Goal: Task Accomplishment & Management: Manage account settings

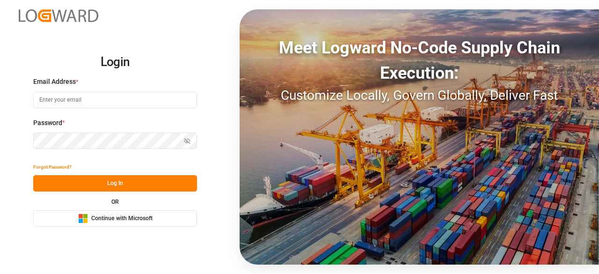
click at [140, 101] on input at bounding box center [115, 100] width 164 height 16
type input "[EMAIL_ADDRESS][PERSON_NAME][DOMAIN_NAME]"
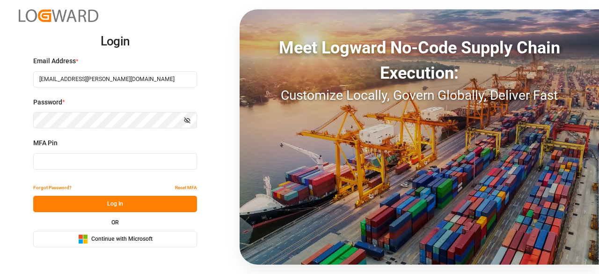
type input "697489"
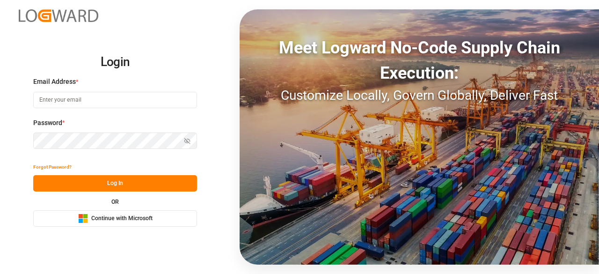
click at [64, 97] on input at bounding box center [115, 100] width 164 height 16
type input "[EMAIL_ADDRESS][PERSON_NAME][DOMAIN_NAME]"
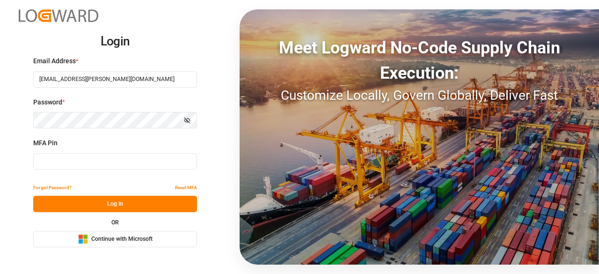
type input "196788"
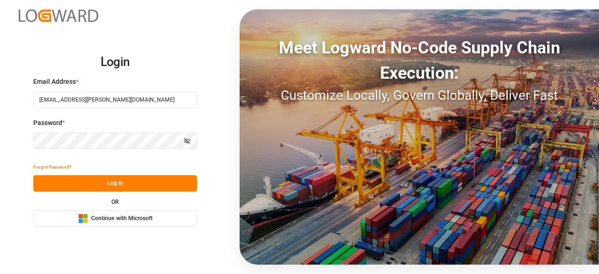
click at [125, 186] on div "Forgot Password? Log In OR Microsoft Logo Continue with Microsoft" at bounding box center [115, 193] width 164 height 68
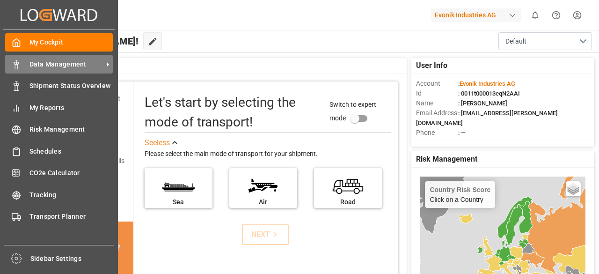
click at [14, 68] on icon at bounding box center [16, 64] width 9 height 9
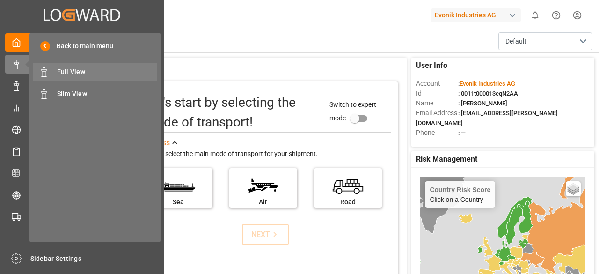
click at [78, 78] on div "Full View Full View" at bounding box center [95, 72] width 125 height 18
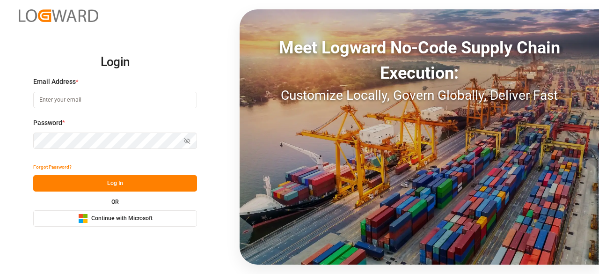
click at [78, 96] on input at bounding box center [115, 100] width 164 height 16
type input "charan.machavarapu@logward.com"
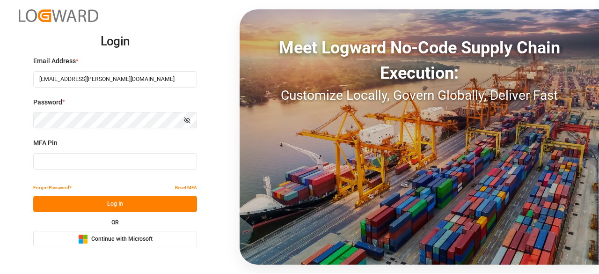
type input "862130"
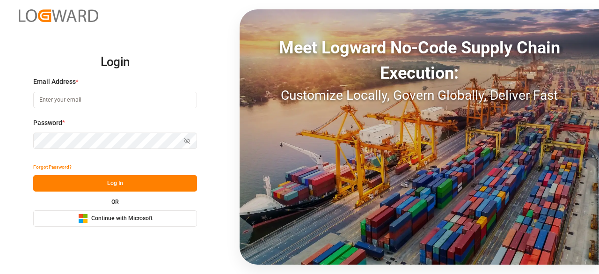
click at [76, 106] on input at bounding box center [115, 100] width 164 height 16
type input "[EMAIL_ADDRESS][PERSON_NAME][DOMAIN_NAME]"
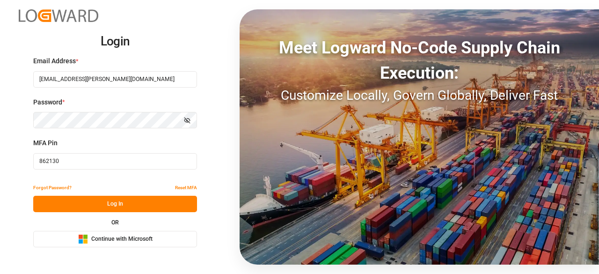
drag, startPoint x: 106, startPoint y: 159, endPoint x: 11, endPoint y: 162, distance: 95.1
click at [11, 162] on div "Login Email Address * charan.machavarapu@logward.com Password * Show password M…" at bounding box center [299, 137] width 599 height 274
paste input "918697"
type input "918697"
click at [109, 195] on div "Forgot Password? Reset MFA" at bounding box center [115, 187] width 164 height 16
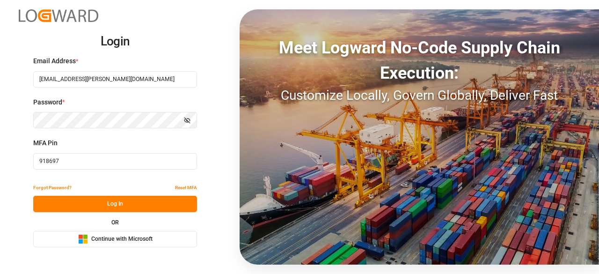
click at [109, 195] on div "Forgot Password? Reset MFA" at bounding box center [115, 187] width 164 height 16
click at [109, 198] on button "Log In" at bounding box center [115, 204] width 164 height 16
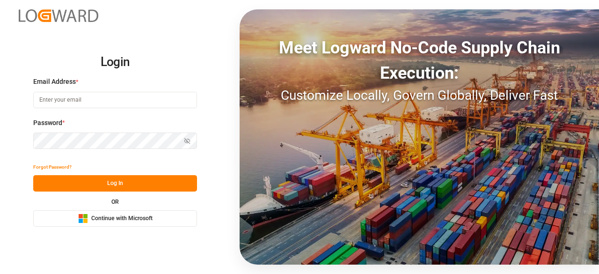
click at [83, 97] on input at bounding box center [115, 100] width 164 height 16
type input "[EMAIL_ADDRESS][PERSON_NAME][DOMAIN_NAME]"
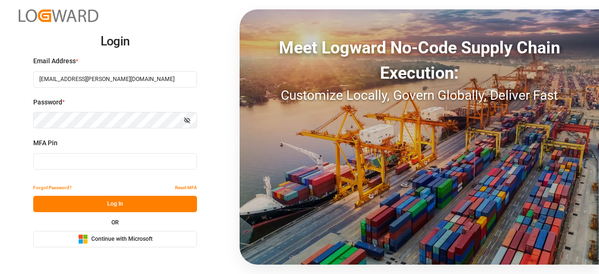
type input "841701"
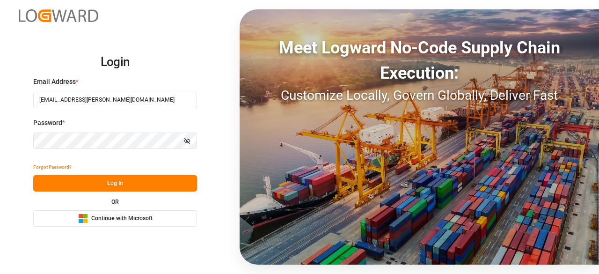
click at [138, 185] on button "Log In" at bounding box center [115, 183] width 164 height 16
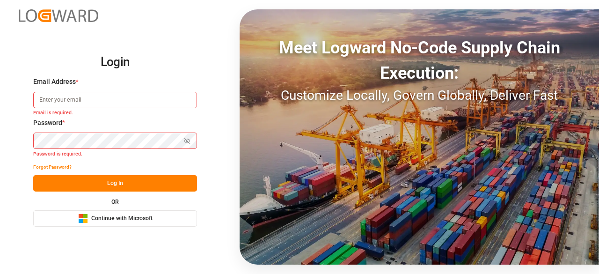
click at [96, 96] on input at bounding box center [115, 100] width 164 height 16
type input "[EMAIL_ADDRESS][PERSON_NAME][DOMAIN_NAME]"
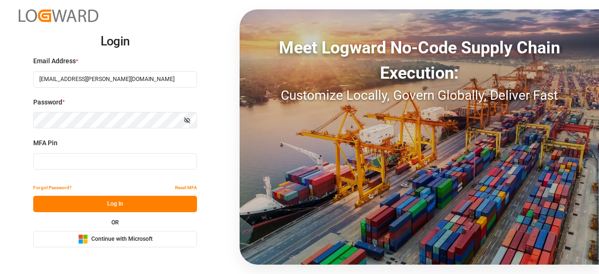
type input "841701"
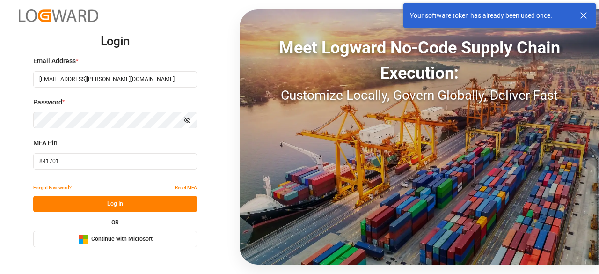
drag, startPoint x: 79, startPoint y: 158, endPoint x: 37, endPoint y: 172, distance: 44.8
click at [37, 172] on div "MFA Pin 841701" at bounding box center [115, 158] width 164 height 41
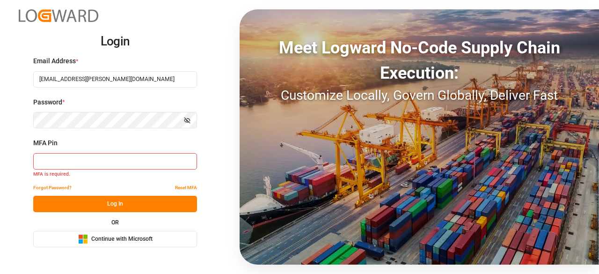
click at [146, 166] on input at bounding box center [115, 161] width 164 height 16
paste input "060972"
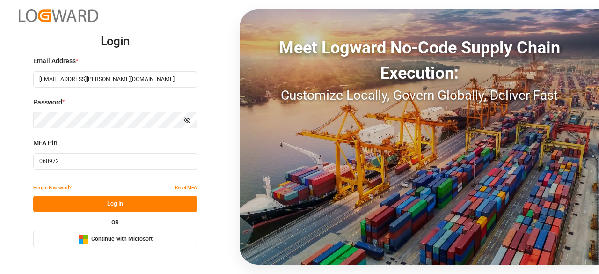
type input "060972"
click at [149, 200] on button "Log In" at bounding box center [115, 204] width 164 height 16
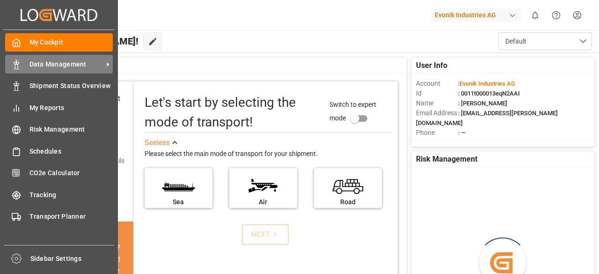
click at [19, 70] on div "Data Management Data Management" at bounding box center [59, 64] width 108 height 18
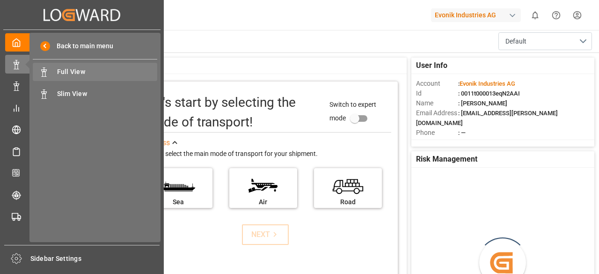
click at [72, 71] on span "Full View" at bounding box center [107, 72] width 101 height 10
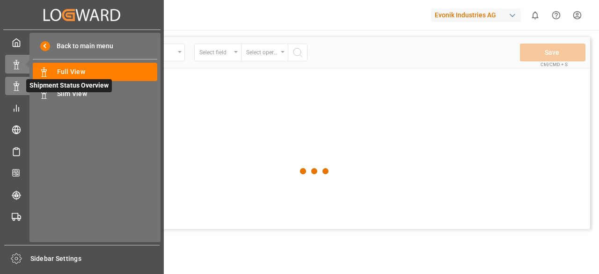
click at [13, 92] on div "Shipment Status Overview Shipment Status Overview" at bounding box center [82, 86] width 154 height 18
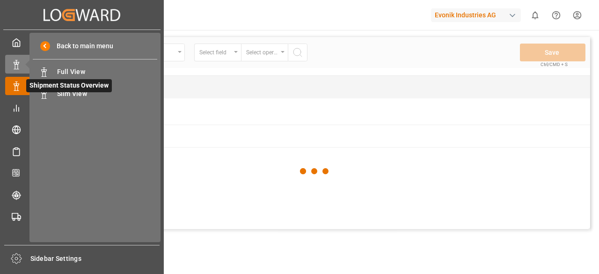
click at [21, 93] on div "Shipment Status Overview Shipment Status Overview" at bounding box center [82, 86] width 154 height 18
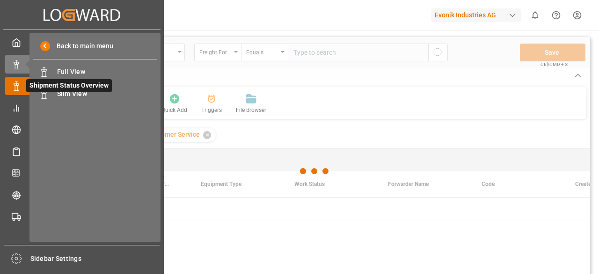
click at [6, 90] on div at bounding box center [13, 86] width 16 height 10
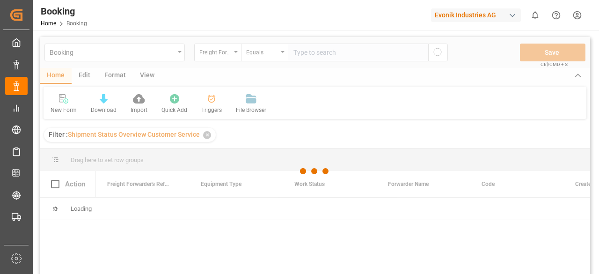
click at [243, 93] on div at bounding box center [315, 171] width 550 height 268
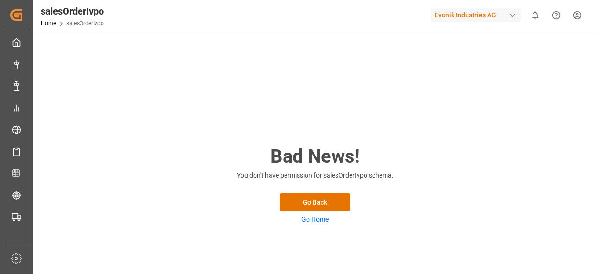
click at [330, 220] on div "Bad News! You don't have permission for salesOrderIvpo schema. Go Back Go Home" at bounding box center [314, 183] width 187 height 82
click at [315, 222] on link "Go Home" at bounding box center [314, 218] width 27 height 7
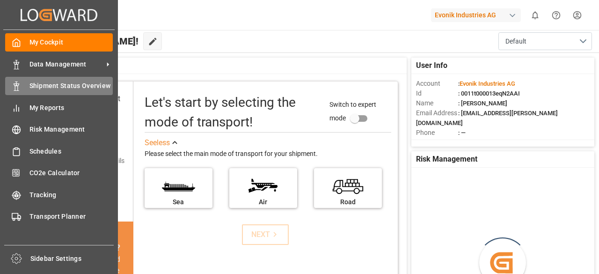
click at [18, 85] on icon at bounding box center [16, 85] width 9 height 9
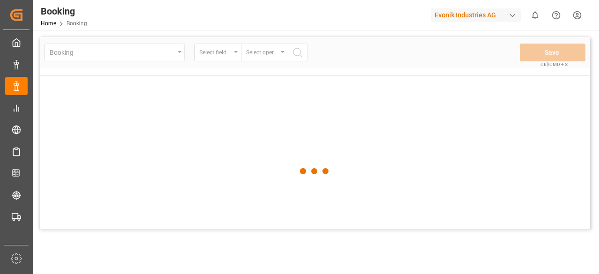
click at [96, 50] on div at bounding box center [315, 171] width 550 height 268
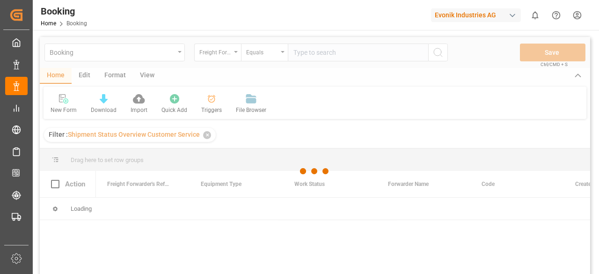
click at [482, 20] on div "Evonik Industries AG" at bounding box center [476, 15] width 90 height 14
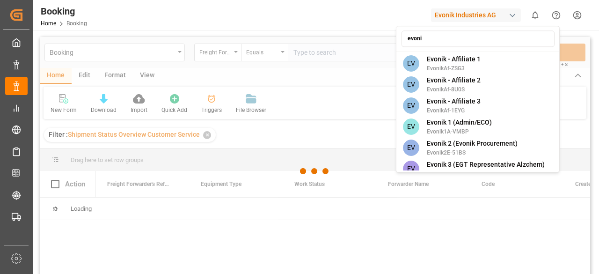
type input "evonik"
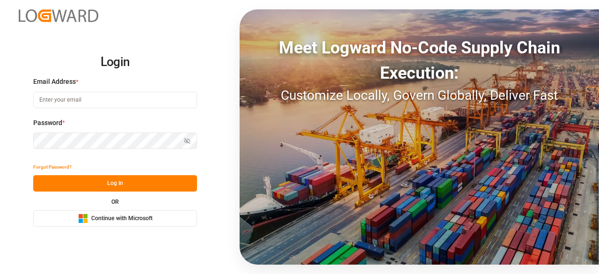
click at [68, 95] on input at bounding box center [115, 100] width 164 height 16
type input "[EMAIL_ADDRESS][PERSON_NAME][DOMAIN_NAME]"
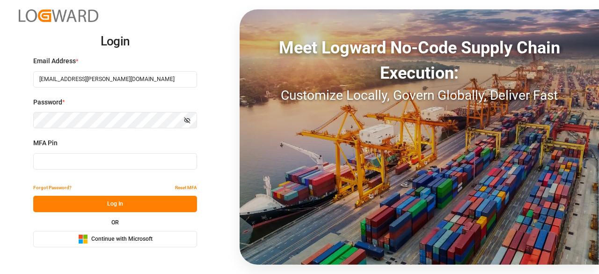
type input "898557"
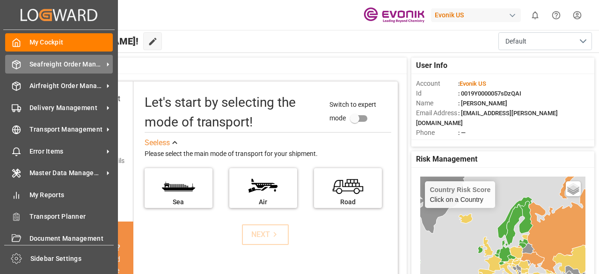
click at [40, 71] on div "Seafreight Order Management Seafreight Order Management" at bounding box center [59, 64] width 108 height 18
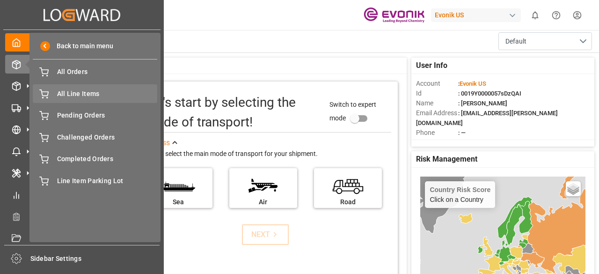
click at [55, 95] on div "All Line Items All Line Items" at bounding box center [95, 93] width 125 height 18
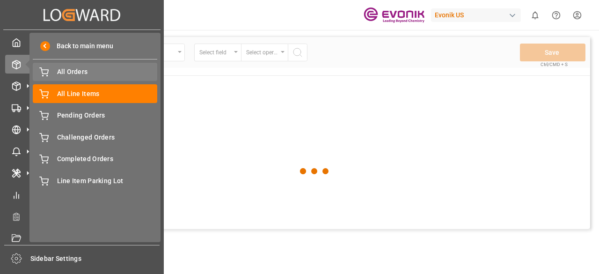
click at [63, 74] on span "All Orders" at bounding box center [107, 72] width 101 height 10
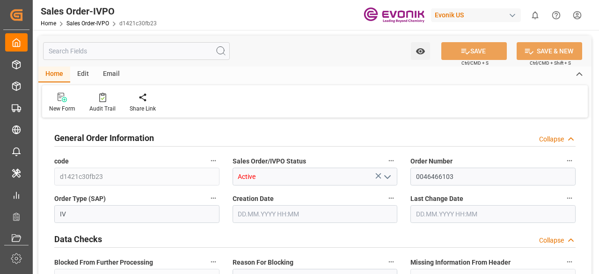
type input "DEHAM"
type input "0"
type input "1"
type input "1059"
type input "[DATE] 19:32"
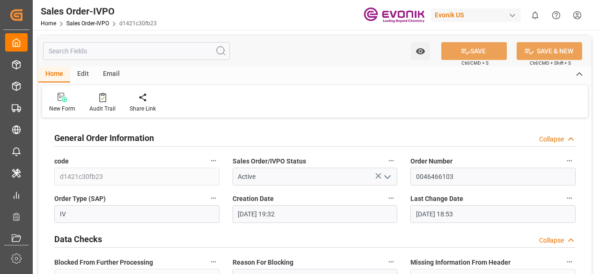
type input "21.08.2025 18:53"
click at [147, 56] on input "text" at bounding box center [136, 51] width 187 height 18
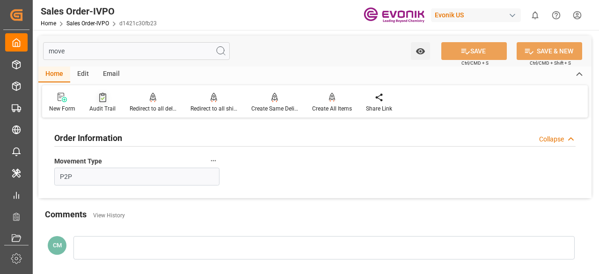
type input "move"
click at [99, 100] on icon at bounding box center [102, 97] width 7 height 9
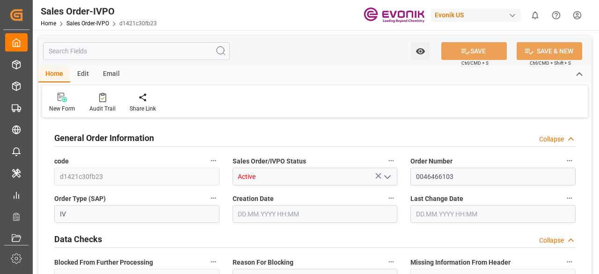
type input "1.368"
type input "DEHAM"
type input "0"
type input "1"
type input "1059"
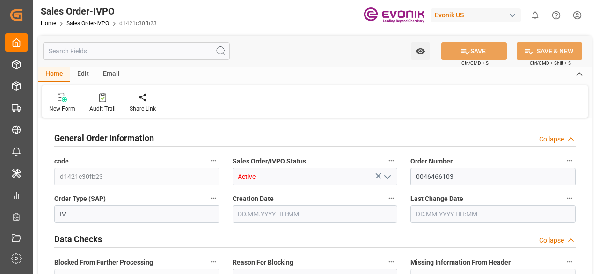
type input "20.08.2025 19:32"
type input "21.08.2025 18:53"
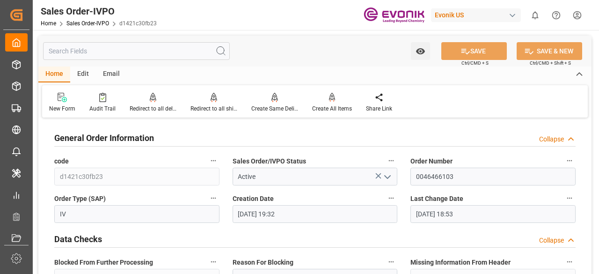
scroll to position [140, 0]
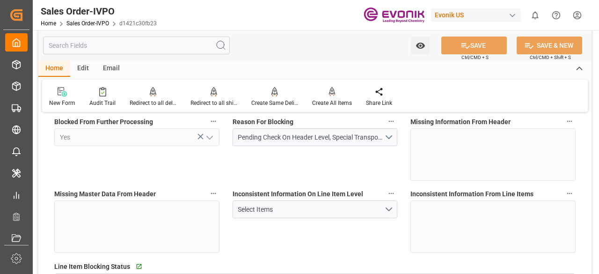
click at [125, 44] on input "text" at bounding box center [136, 46] width 187 height 18
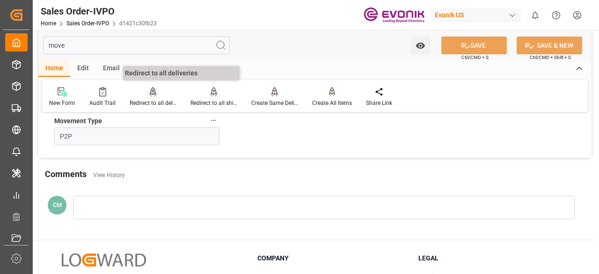
scroll to position [0, 0]
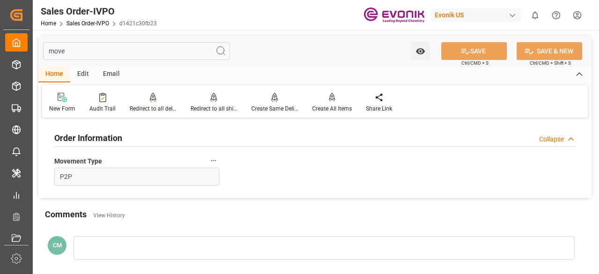
type input "move"
click at [207, 158] on button "Movement Type" at bounding box center [213, 160] width 12 height 12
click at [224, 163] on icon at bounding box center [220, 161] width 10 height 10
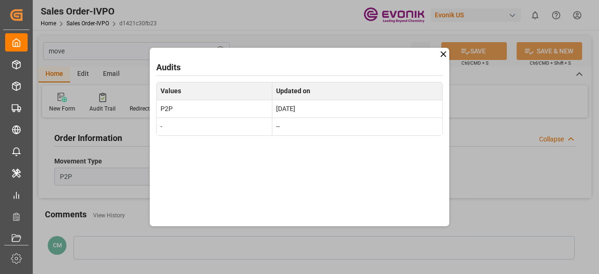
click at [441, 54] on icon at bounding box center [444, 54] width 10 height 10
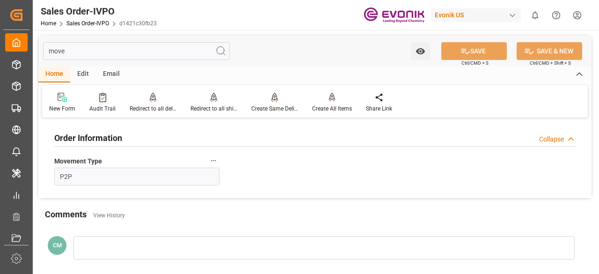
click at [92, 104] on div "Audit Trail" at bounding box center [102, 108] width 26 height 8
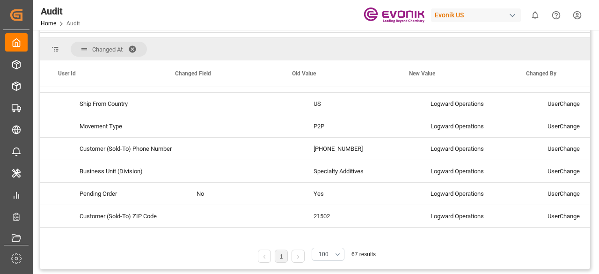
scroll to position [0, 148]
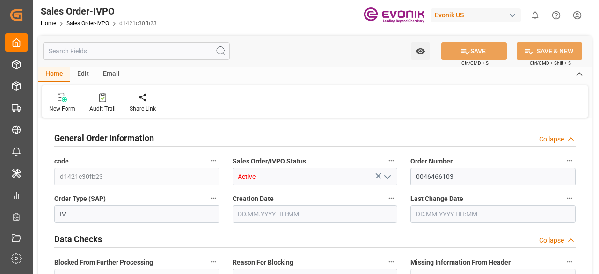
type input "DEHAM"
type input "0"
type input "1"
type input "1059"
type input "[DATE] 19:32"
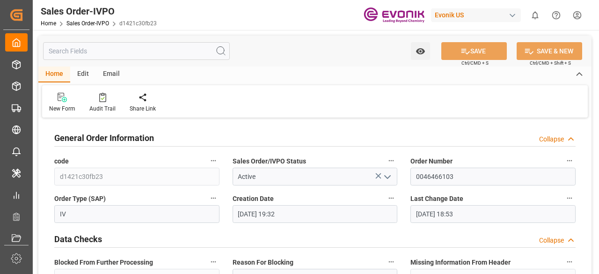
type input "21.08.2025 18:53"
click at [76, 50] on input "text" at bounding box center [136, 51] width 187 height 18
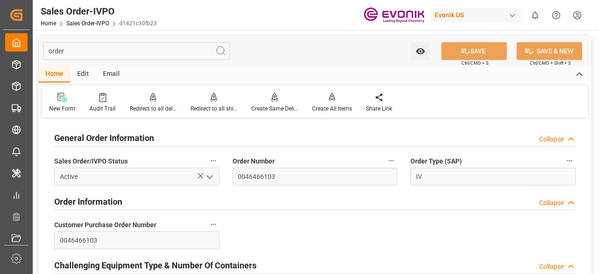
type input "order"
drag, startPoint x: 281, startPoint y: 175, endPoint x: 222, endPoint y: 180, distance: 58.8
click at [222, 180] on div "General Order Information Collapse Sales Order/IVPO Status Active Order Number …" at bounding box center [314, 235] width 553 height 231
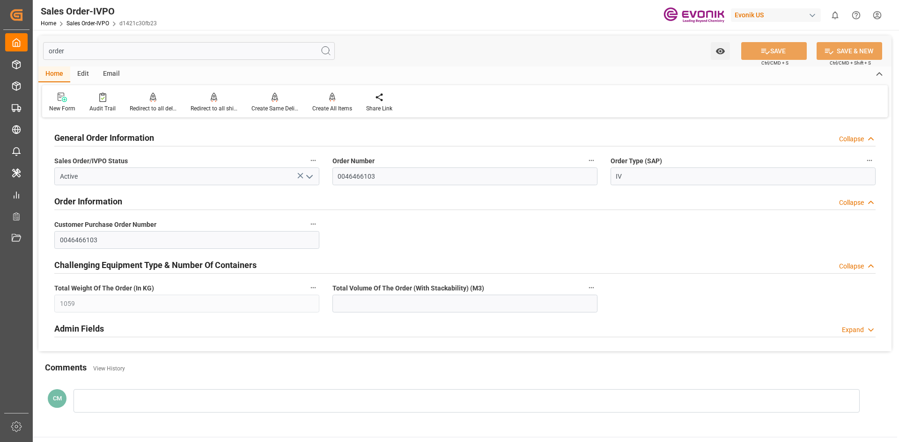
drag, startPoint x: 106, startPoint y: 53, endPoint x: 28, endPoint y: 52, distance: 78.6
click at [28, 52] on div "Created by potrace 1.15, written by Peter Selinger 2001-2017 Created by potrace…" at bounding box center [449, 221] width 899 height 442
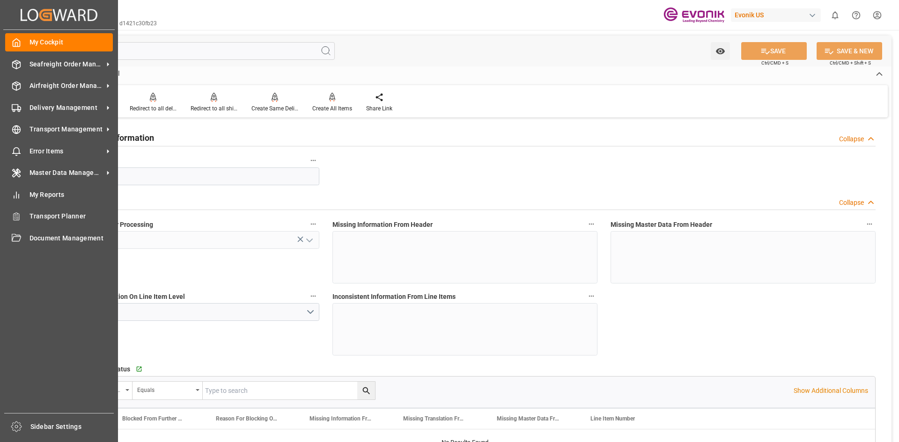
type input "m"
type input "1.368"
type input "1"
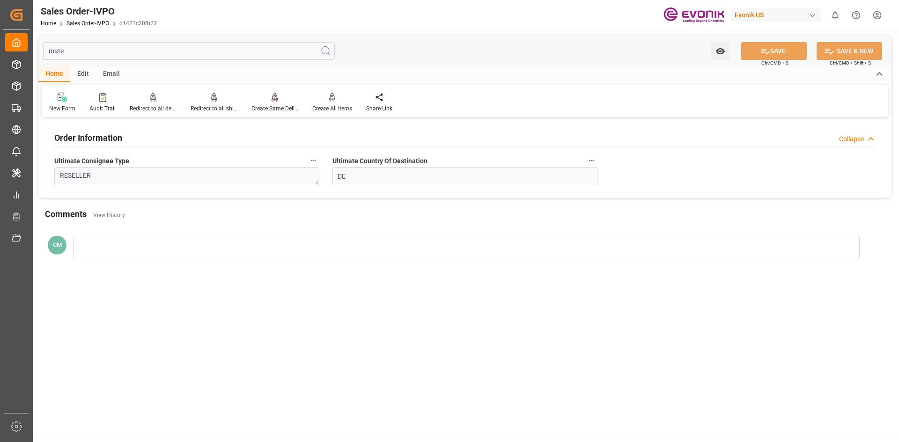
type input "mate"
drag, startPoint x: 90, startPoint y: 175, endPoint x: 42, endPoint y: 176, distance: 47.8
click at [42, 176] on div "Order Information Collapse Ultimate Consignee Type RESELLER Ultimate Country Of…" at bounding box center [464, 159] width 853 height 78
drag, startPoint x: 99, startPoint y: 53, endPoint x: 37, endPoint y: 52, distance: 62.7
click at [37, 52] on div "mate Watch Option SAVE Ctrl/CMD + S SAVE & NEW Ctrl/CMD + Shift + S Home Edit E…" at bounding box center [465, 155] width 864 height 250
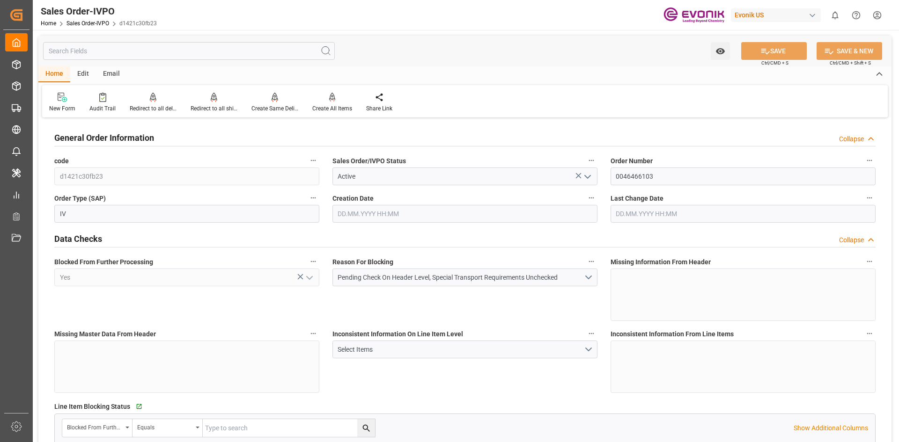
type input "DEHAM"
type input "0"
type input "1"
type input "1059"
type input "[DATE] 19:32"
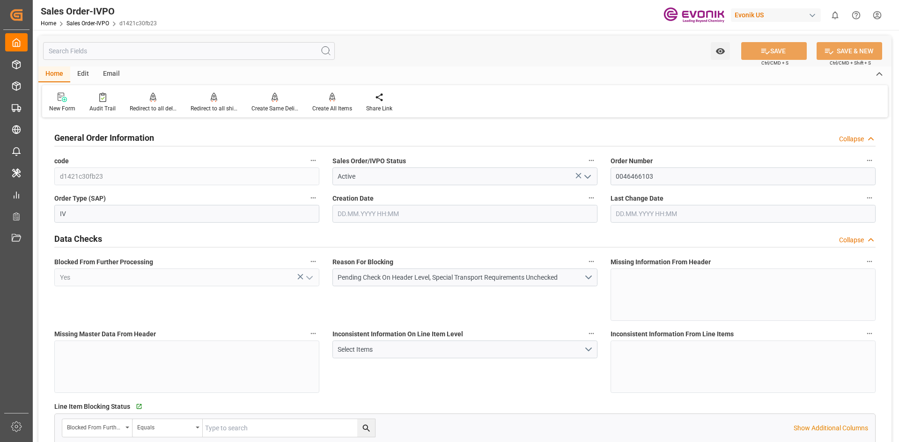
type input "21.08.2025 18:53"
click at [127, 50] on input "text" at bounding box center [189, 51] width 292 height 18
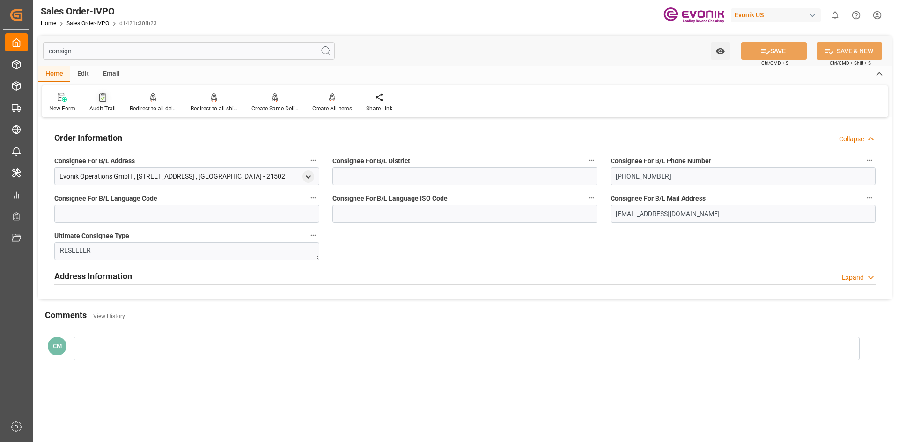
type input "consign"
click at [95, 95] on div at bounding box center [102, 97] width 26 height 10
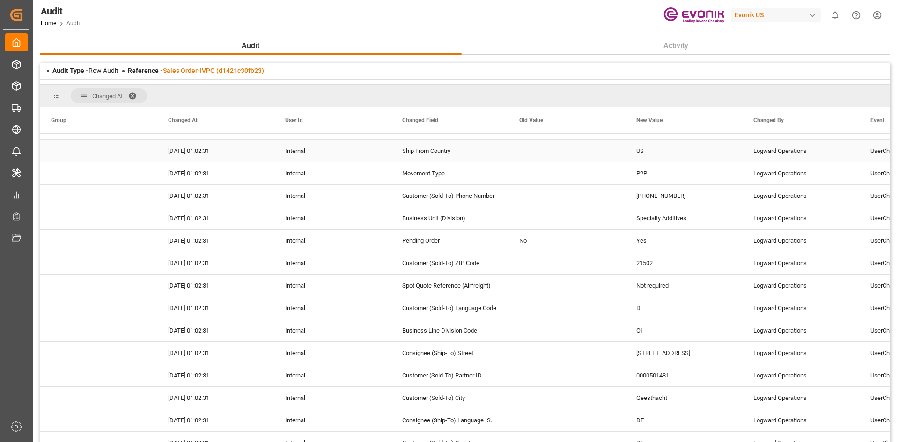
scroll to position [983, 0]
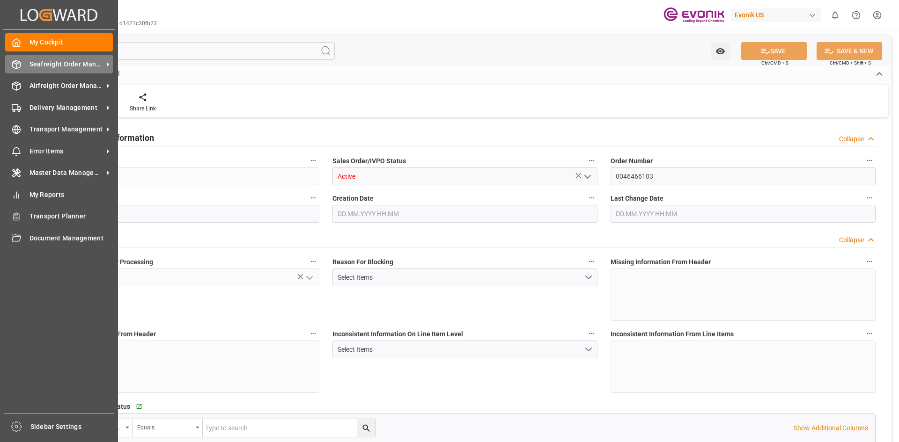
type input "DEHAM"
type input "0"
type input "1"
type input "1059"
type input "[DATE] 19:32"
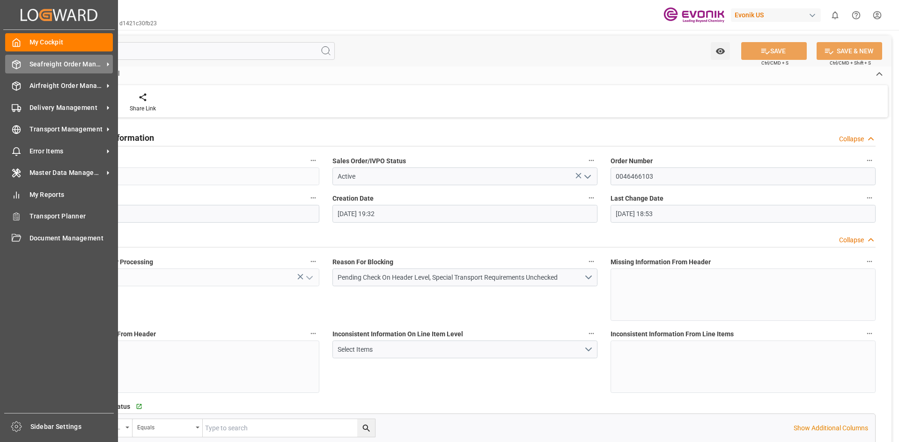
type input "21.08.2025 18:53"
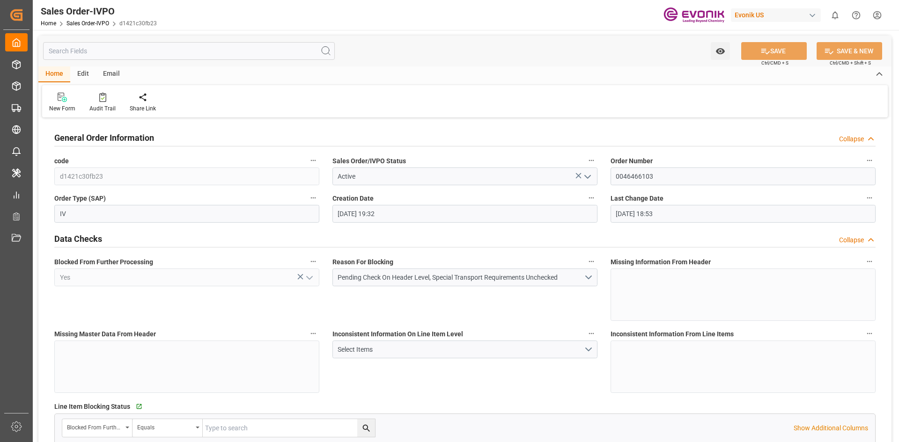
click at [119, 52] on input "text" at bounding box center [189, 51] width 292 height 18
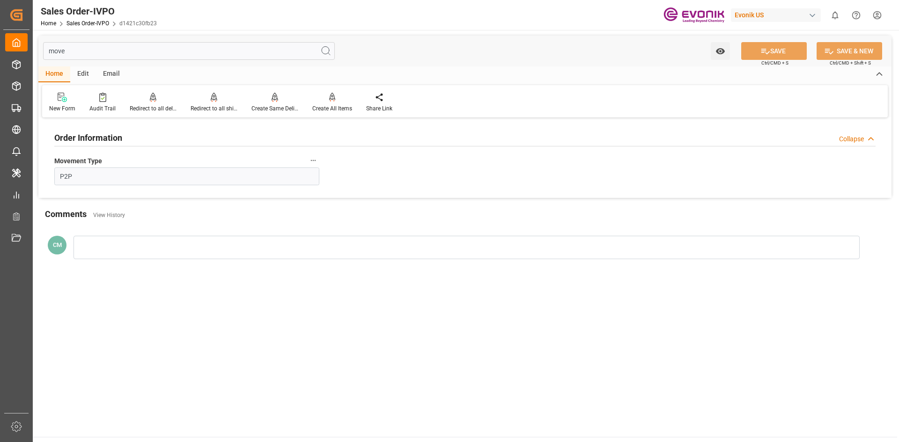
type input "move"
click at [314, 162] on icon "button" at bounding box center [312, 160] width 7 height 7
click at [328, 162] on li "Audits" at bounding box center [331, 160] width 48 height 15
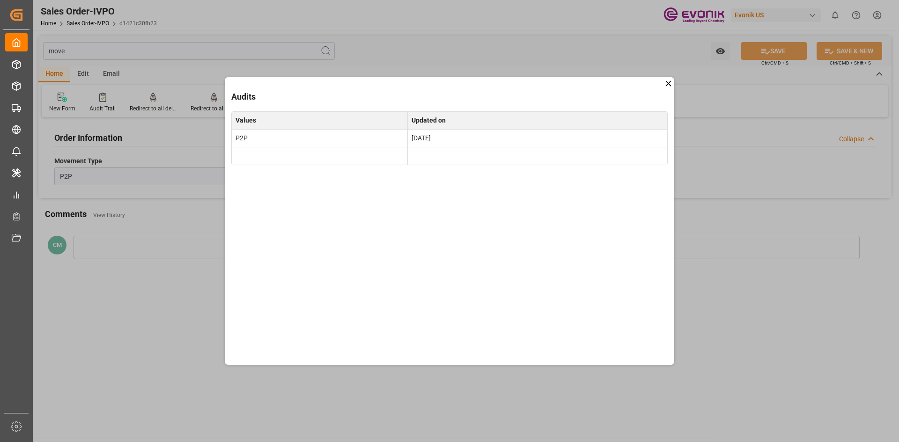
click at [599, 86] on icon at bounding box center [668, 84] width 6 height 6
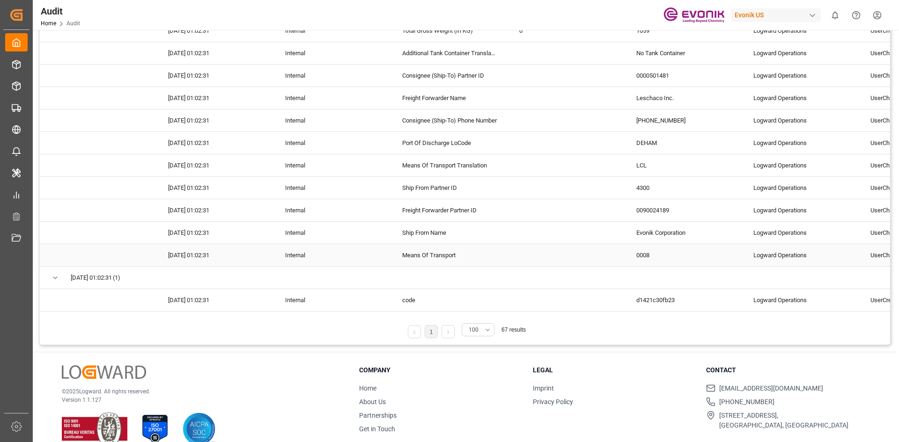
scroll to position [140, 0]
click at [451, 330] on link at bounding box center [448, 330] width 12 height 13
click at [484, 329] on button "100" at bounding box center [477, 328] width 33 height 13
click at [480, 398] on div "200" at bounding box center [478, 408] width 32 height 29
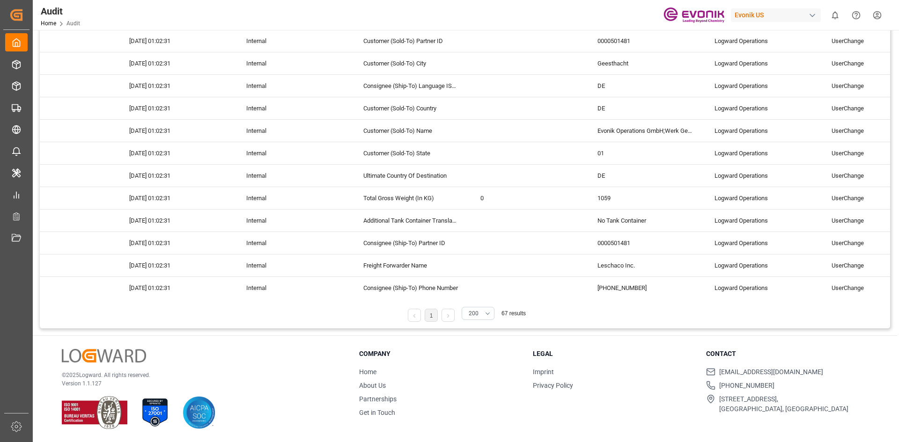
scroll to position [1348, 0]
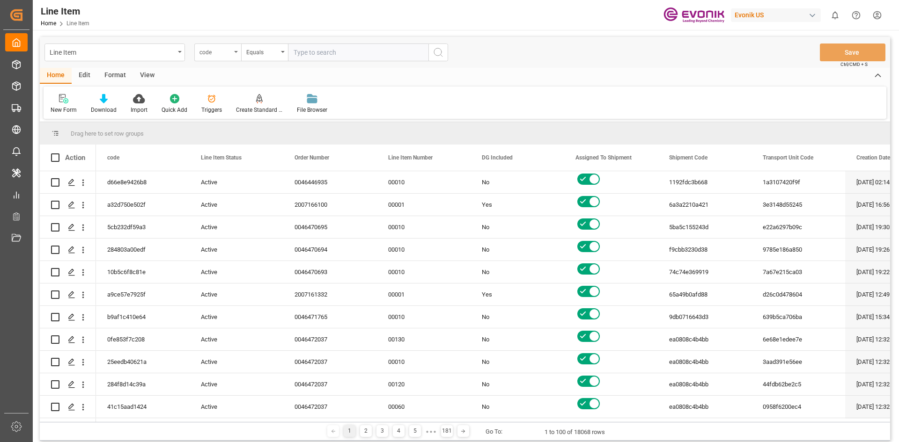
click at [230, 54] on div "code" at bounding box center [215, 51] width 32 height 11
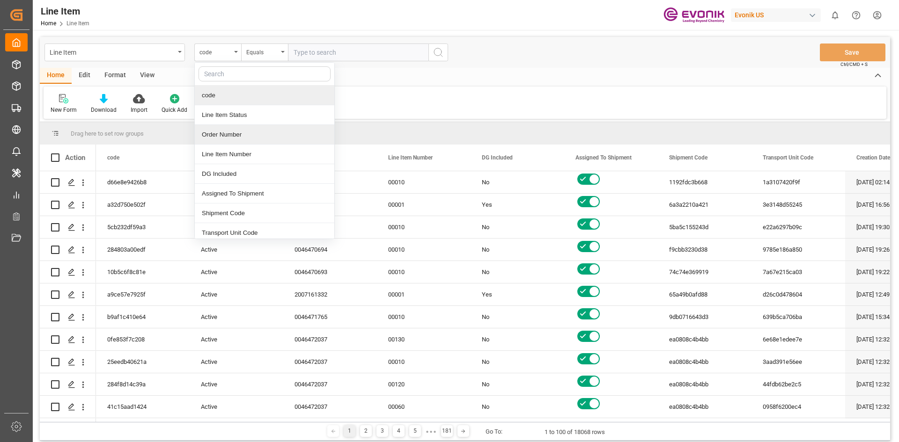
click at [225, 139] on div "Order Number" at bounding box center [264, 135] width 139 height 20
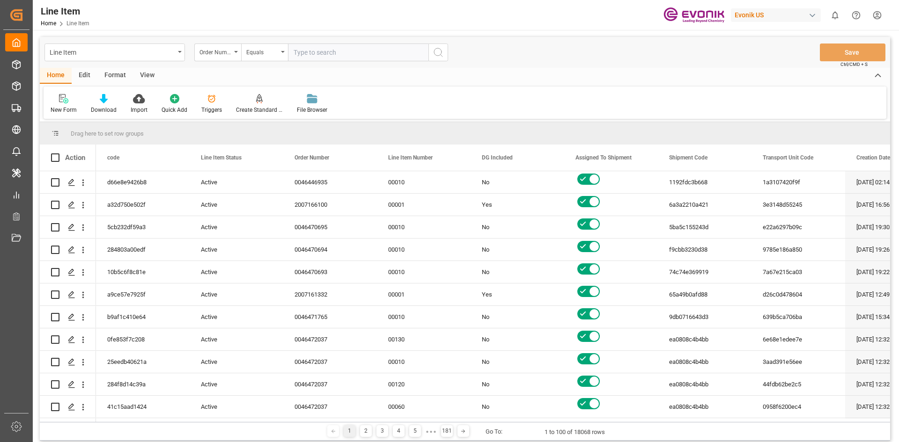
click at [309, 58] on input "text" at bounding box center [358, 53] width 140 height 18
paste input "0046466103"
type input "0046466103"
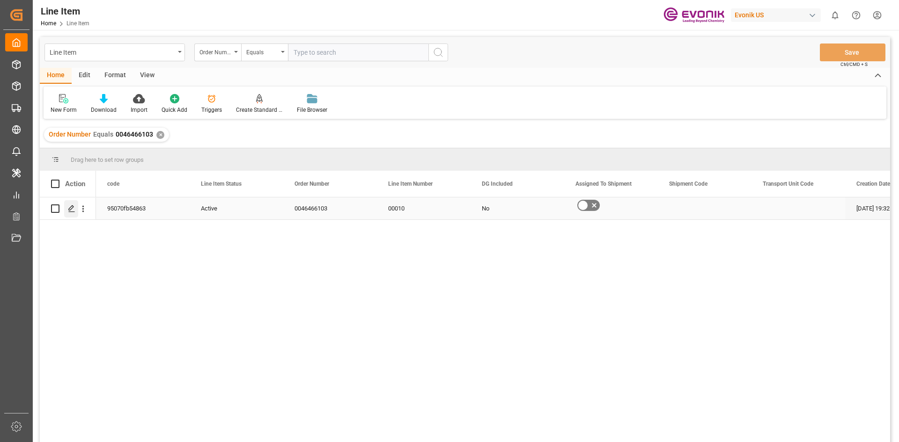
click at [74, 210] on icon "Press SPACE to select this row." at bounding box center [71, 208] width 7 height 7
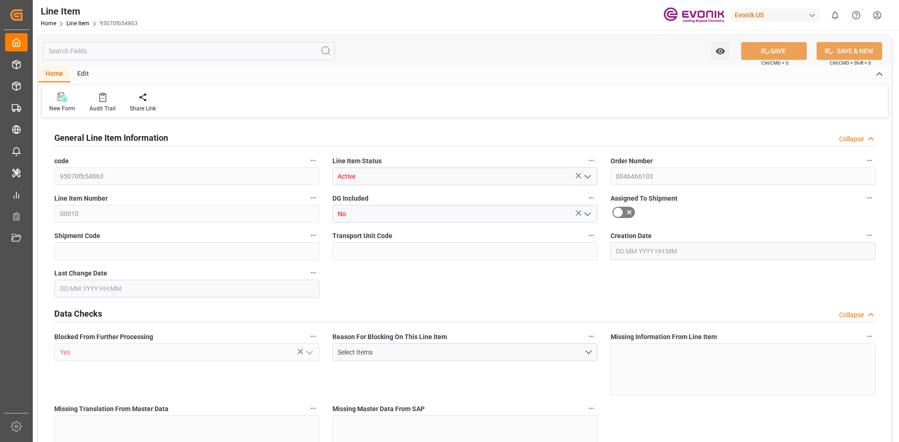
type input "1"
type input "1059"
type input "1000"
type input "1.368"
type input "1"
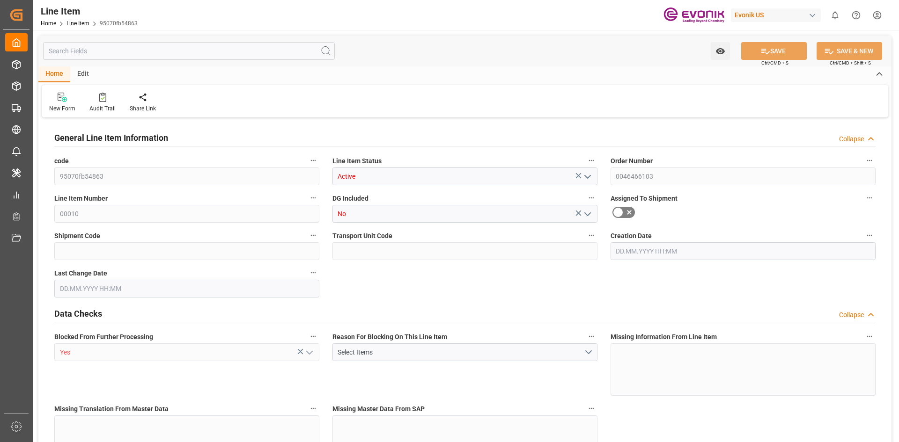
type input "12520"
type input "1"
type input "1000"
type input "1059"
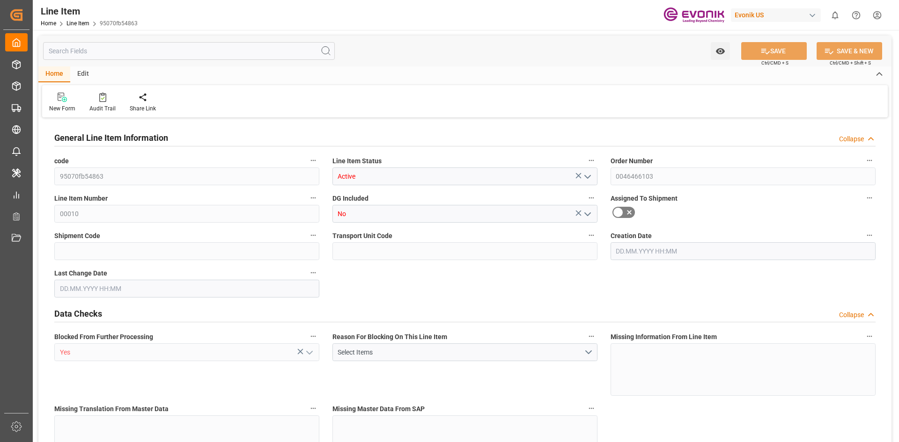
type input "1059"
type input "1000"
type input "1.368"
type input "1368"
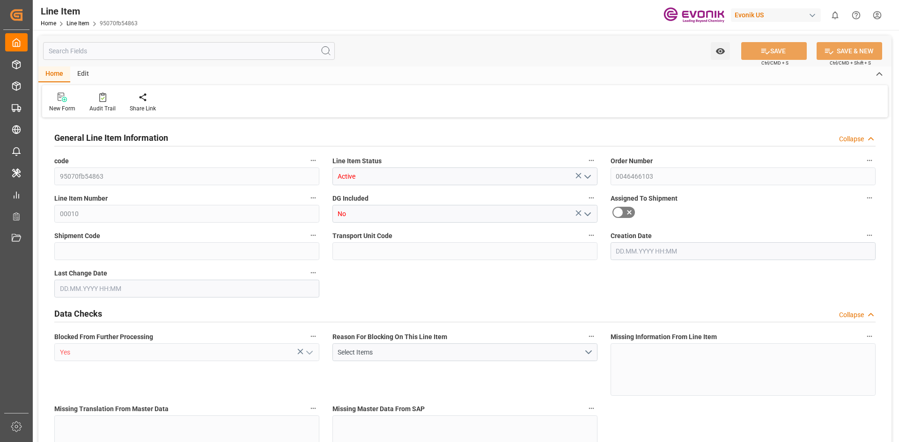
type input "0"
type input "[DATE] 19:32"
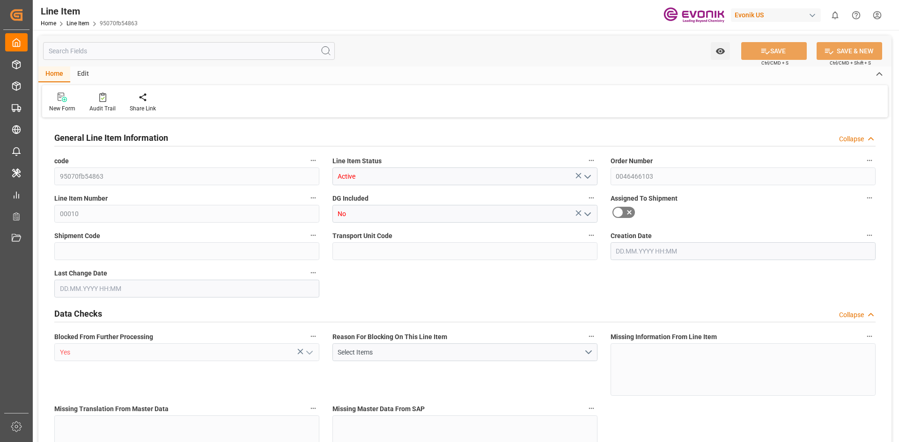
type input "[DATE] 17:07"
type input "[DATE]"
click at [99, 96] on icon at bounding box center [102, 97] width 7 height 9
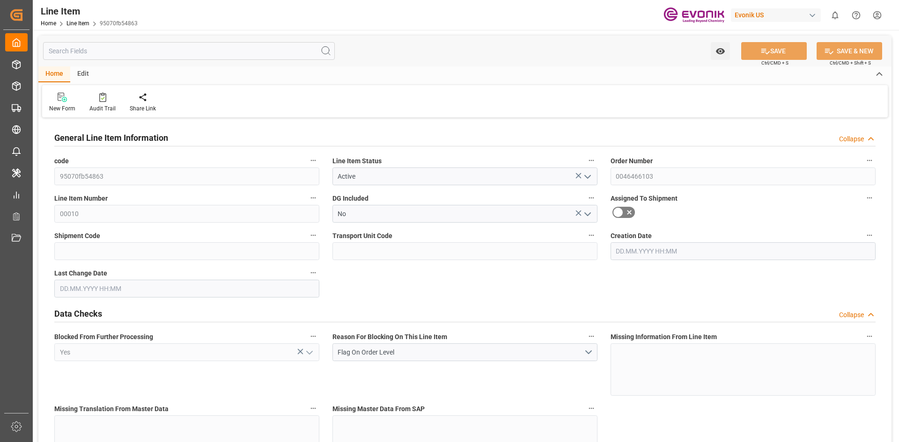
type input "1"
type input "1059"
type input "1000"
type input "1.368"
type input "1"
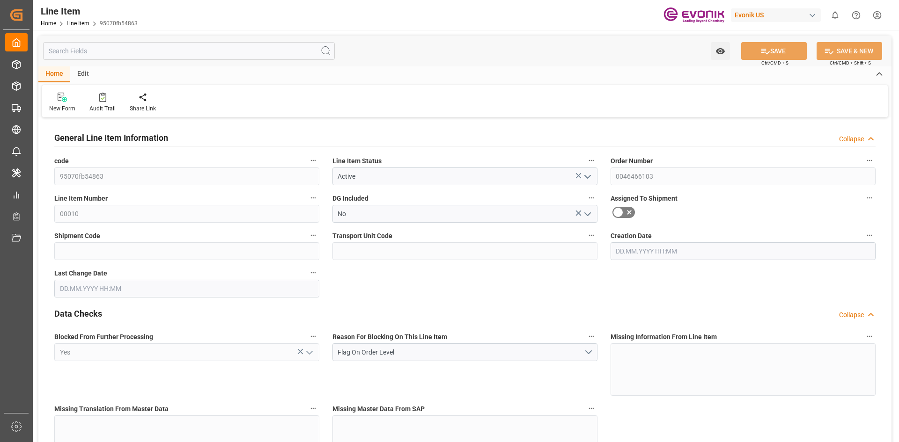
type input "12520"
type input "1"
type input "1000"
type input "1059"
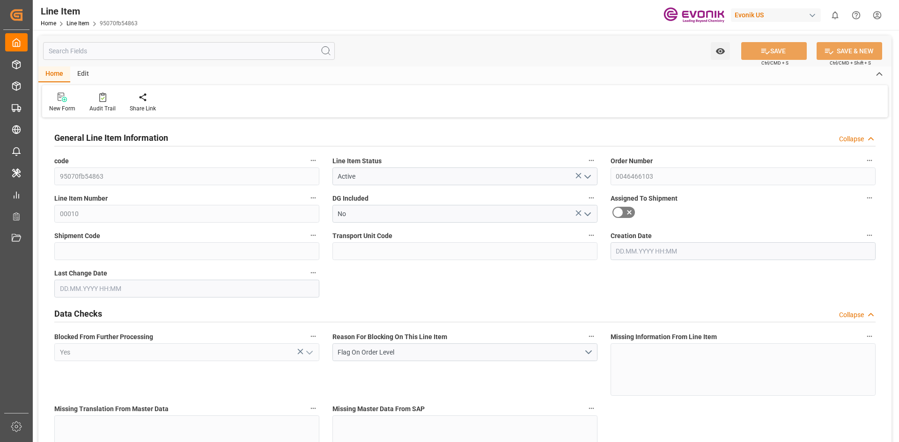
type input "1059"
type input "1000"
type input "1.368"
type input "1368"
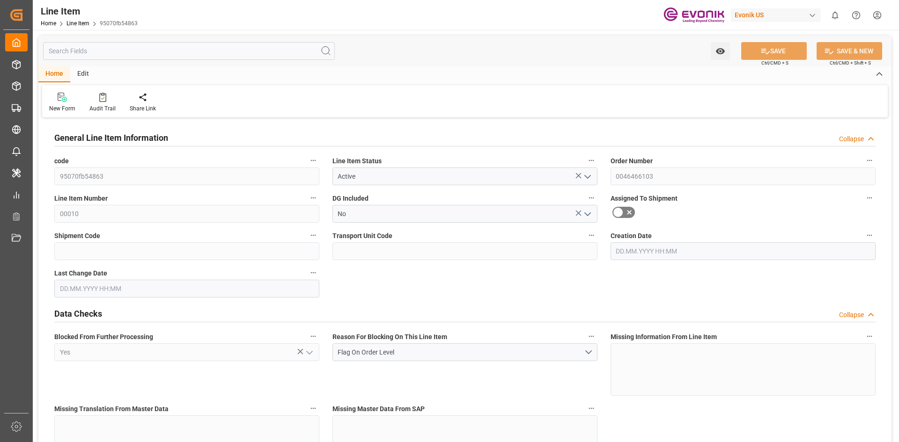
type input "0"
type input "[DATE] 19:32"
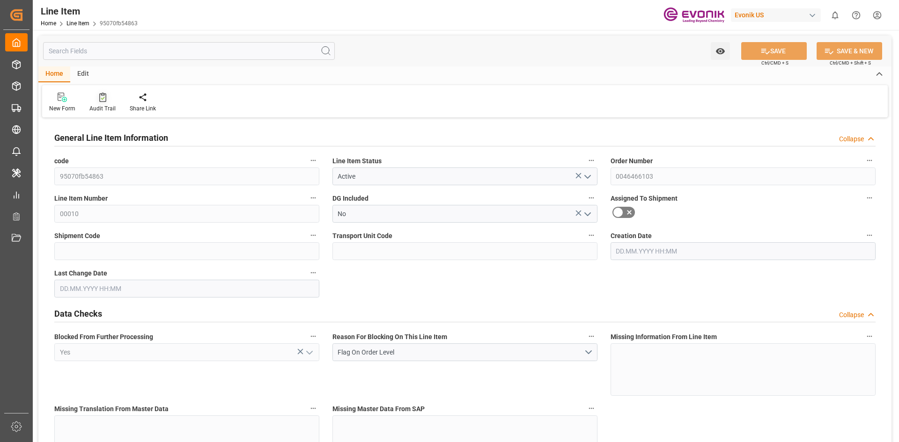
type input "[DATE] 17:07"
type input "[DATE]"
click at [137, 49] on input "text" at bounding box center [189, 51] width 292 height 18
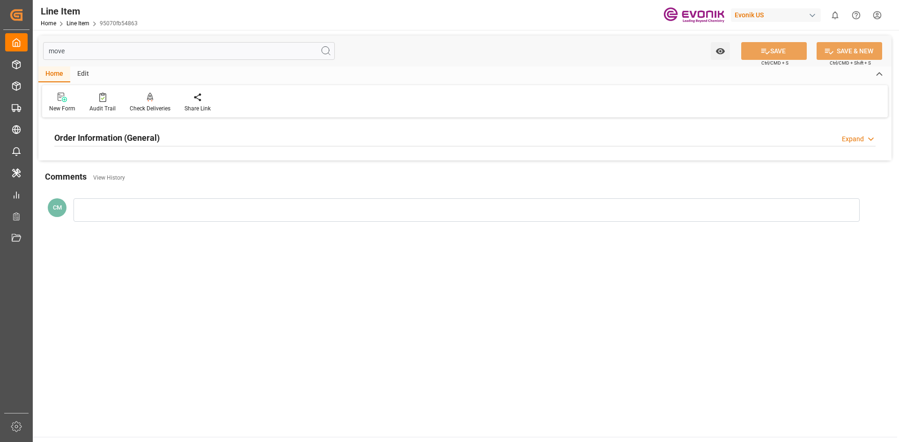
type input "move"
click at [158, 132] on h2 "Order Information (General)" at bounding box center [106, 138] width 105 height 13
click at [318, 163] on button "Movement Type" at bounding box center [313, 160] width 12 height 12
click at [317, 161] on icon at bounding box center [320, 161] width 10 height 10
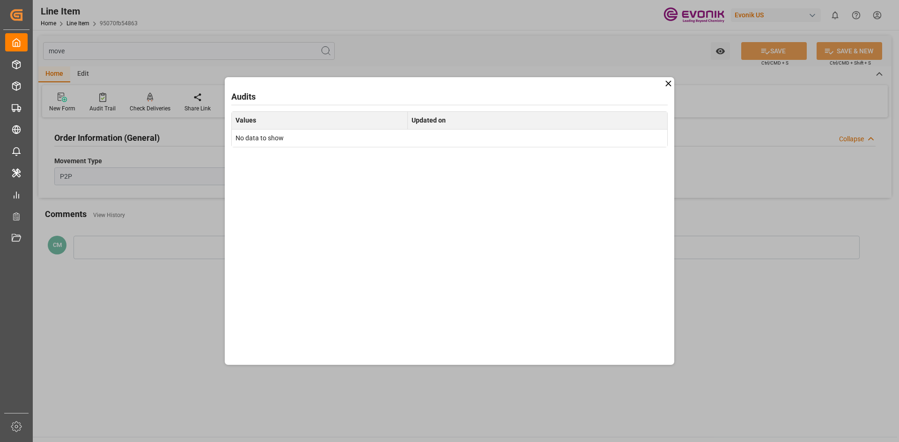
click at [667, 88] on icon at bounding box center [668, 84] width 10 height 10
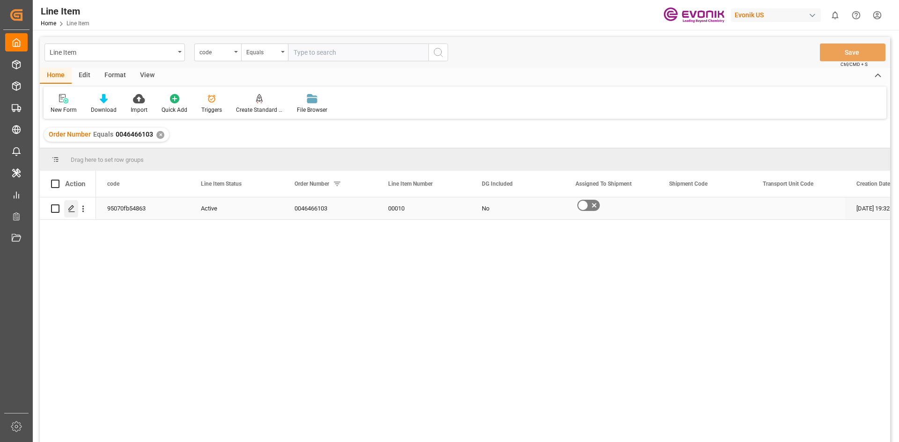
click at [75, 208] on icon "Press SPACE to select this row." at bounding box center [71, 208] width 7 height 7
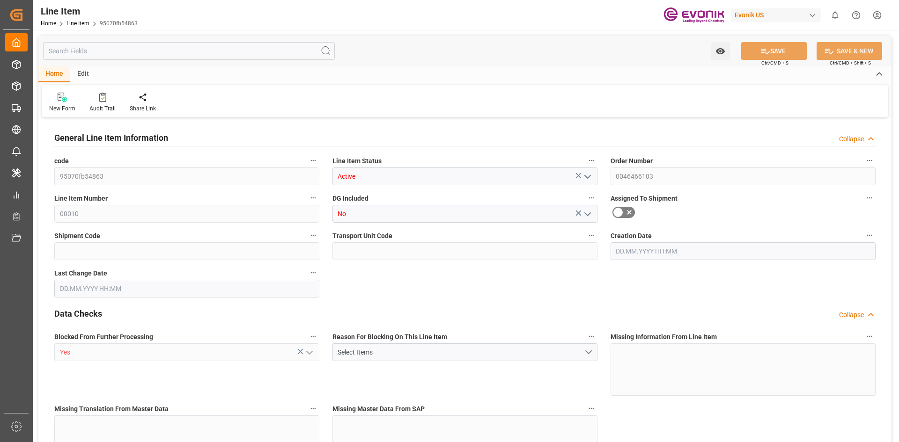
type input "1"
type input "1059"
type input "1000"
type input "1.368"
type input "1"
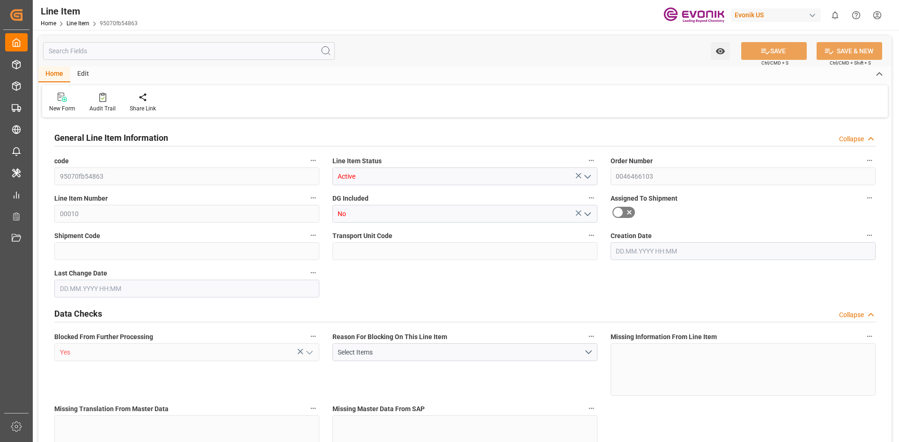
type input "12520"
type input "1"
type input "1000"
type input "1059"
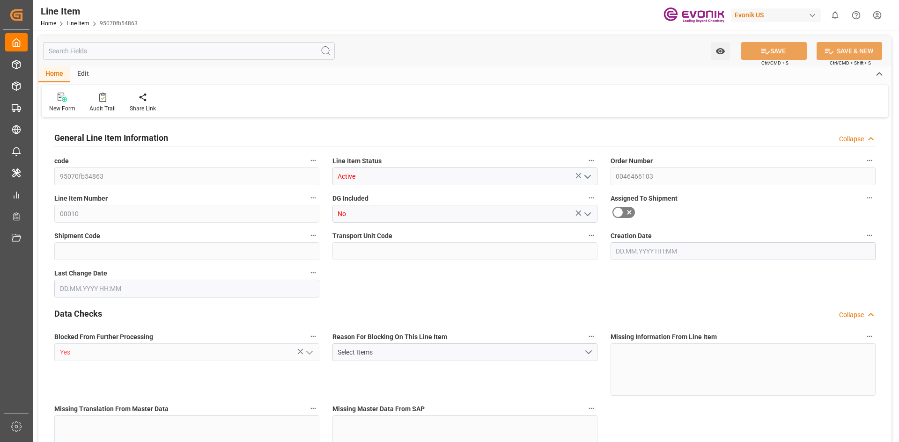
type input "1059"
type input "1000"
type input "1.368"
type input "1368"
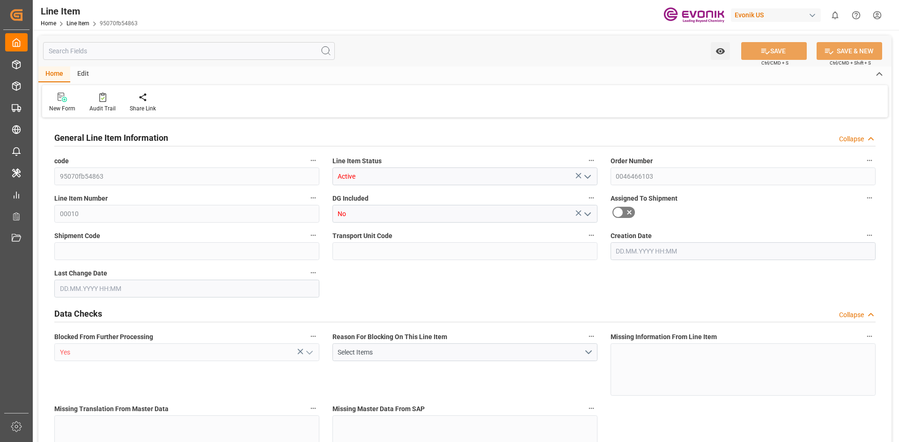
type input "0"
type input "[DATE] 19:32"
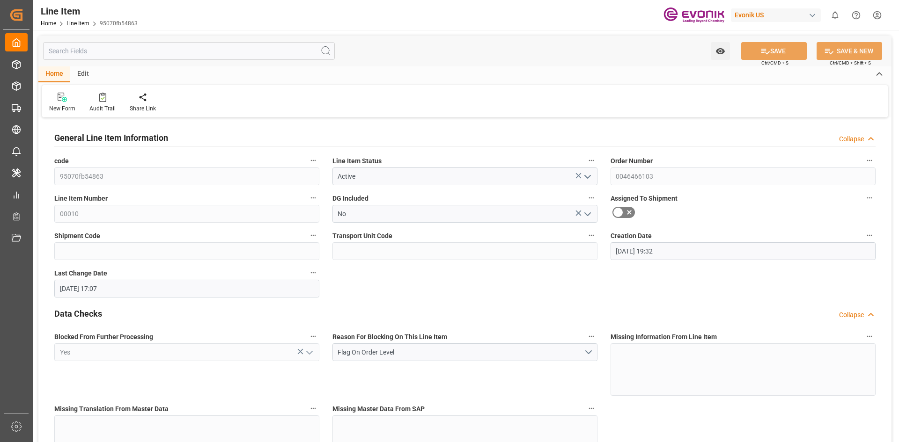
type input "[DATE] 17:07"
type input "[DATE]"
click at [97, 101] on div at bounding box center [102, 97] width 26 height 10
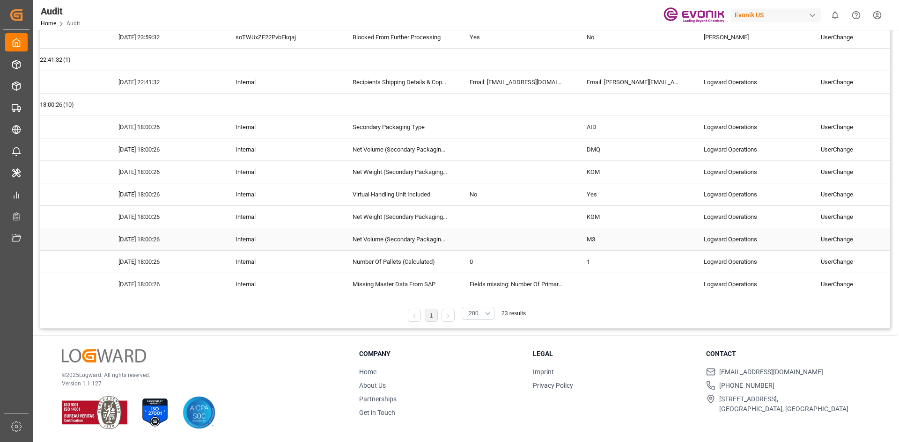
scroll to position [405, 0]
